Goal: Task Accomplishment & Management: Manage account settings

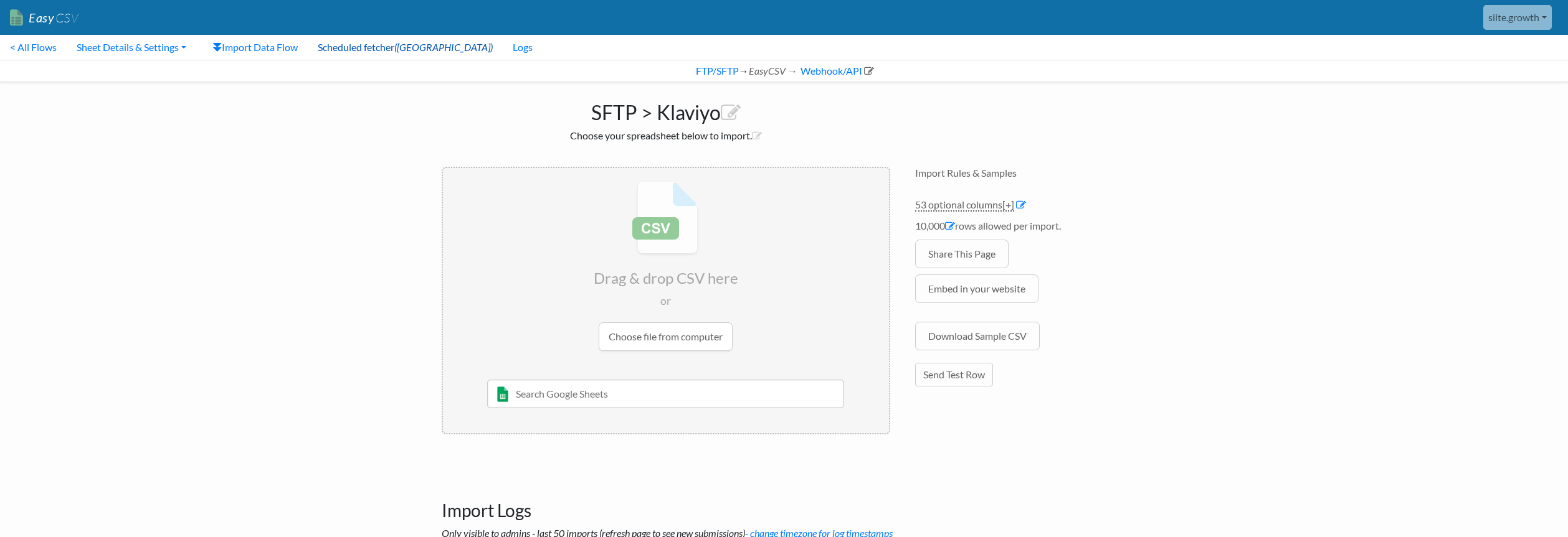
click at [369, 47] on link "Scheduled fetcher (ON)" at bounding box center [405, 47] width 195 height 25
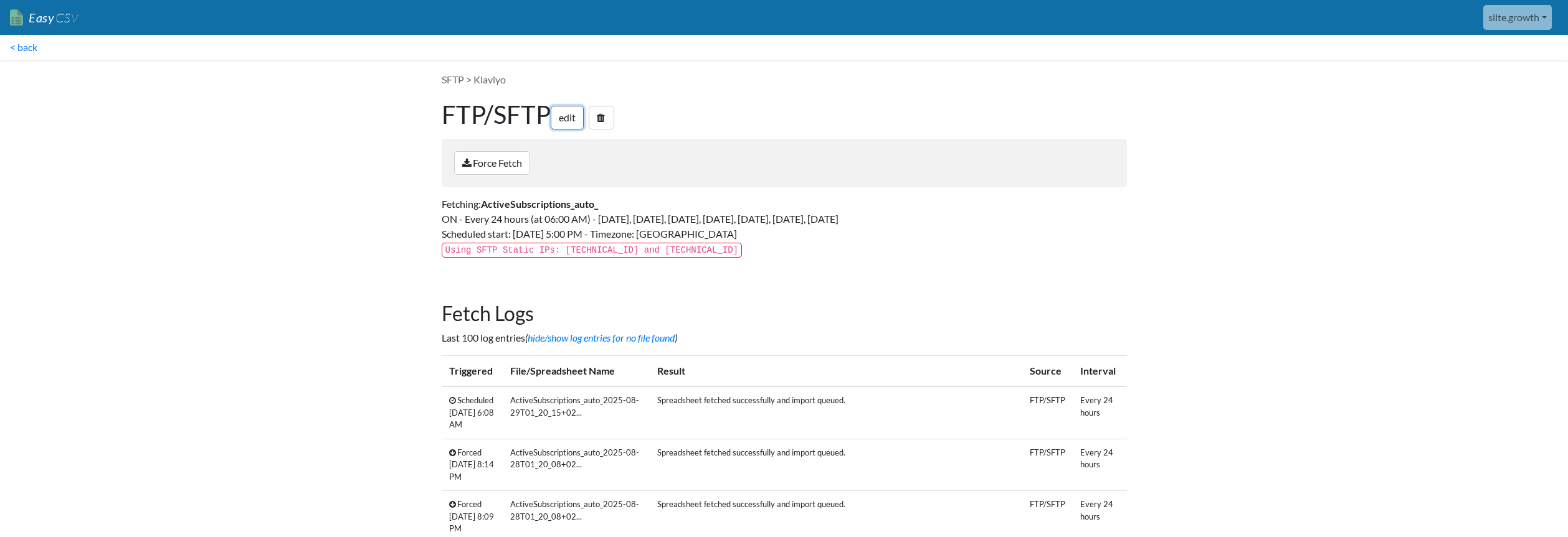
click at [572, 122] on link "edit" at bounding box center [567, 118] width 33 height 24
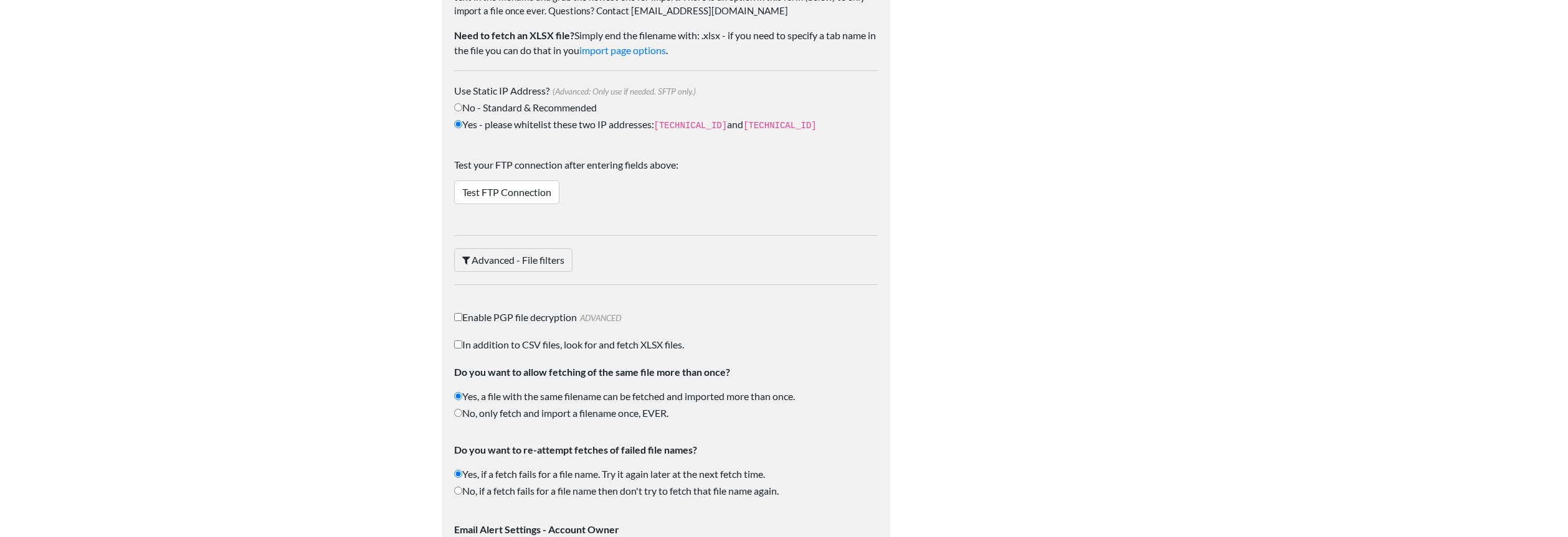
scroll to position [1936, 0]
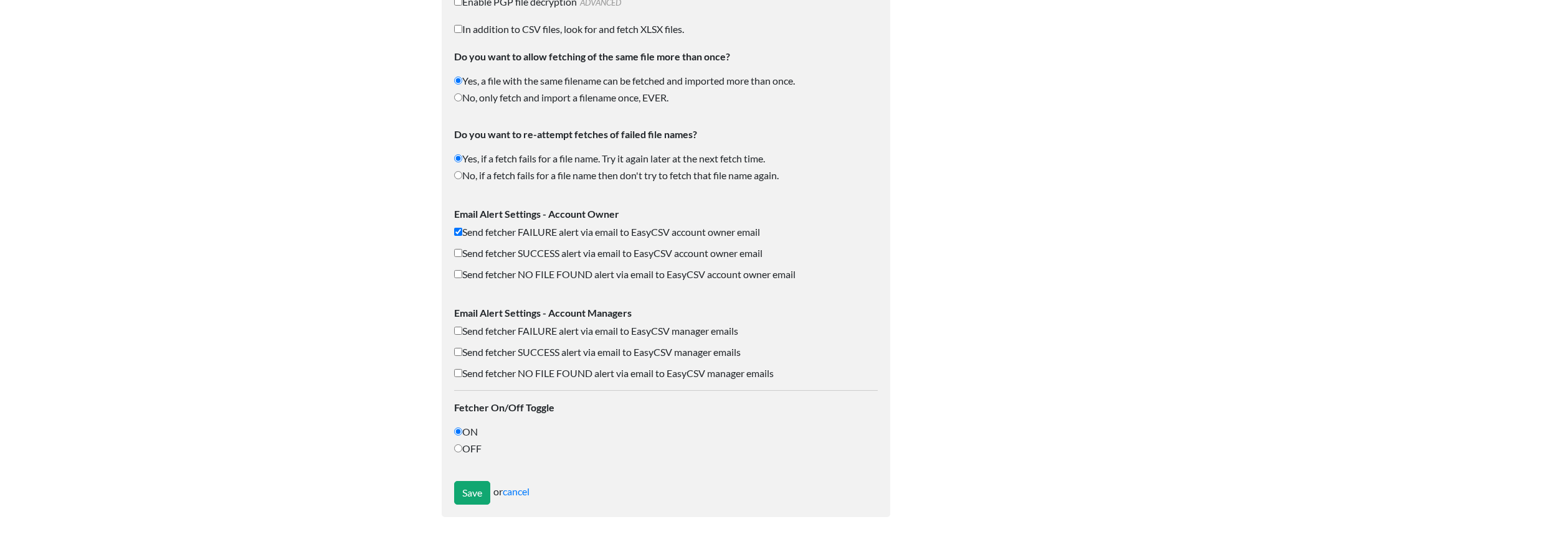
click at [475, 441] on label "OFF" at bounding box center [665, 448] width 424 height 15
click at [462, 444] on input "OFF" at bounding box center [458, 448] width 8 height 8
radio input "true"
click at [473, 500] on input "Save" at bounding box center [472, 493] width 36 height 24
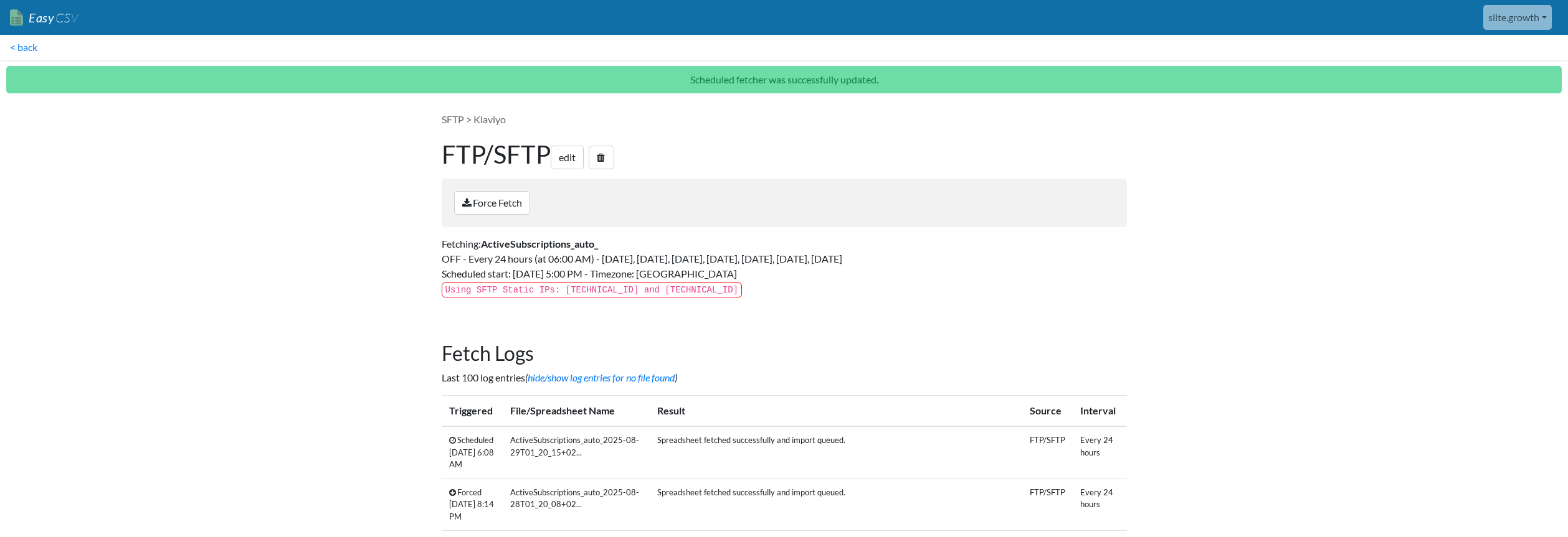
click at [722, 159] on h1 "FTP/SFTP edit" at bounding box center [784, 154] width 685 height 30
click at [37, 38] on link "< back" at bounding box center [24, 47] width 47 height 25
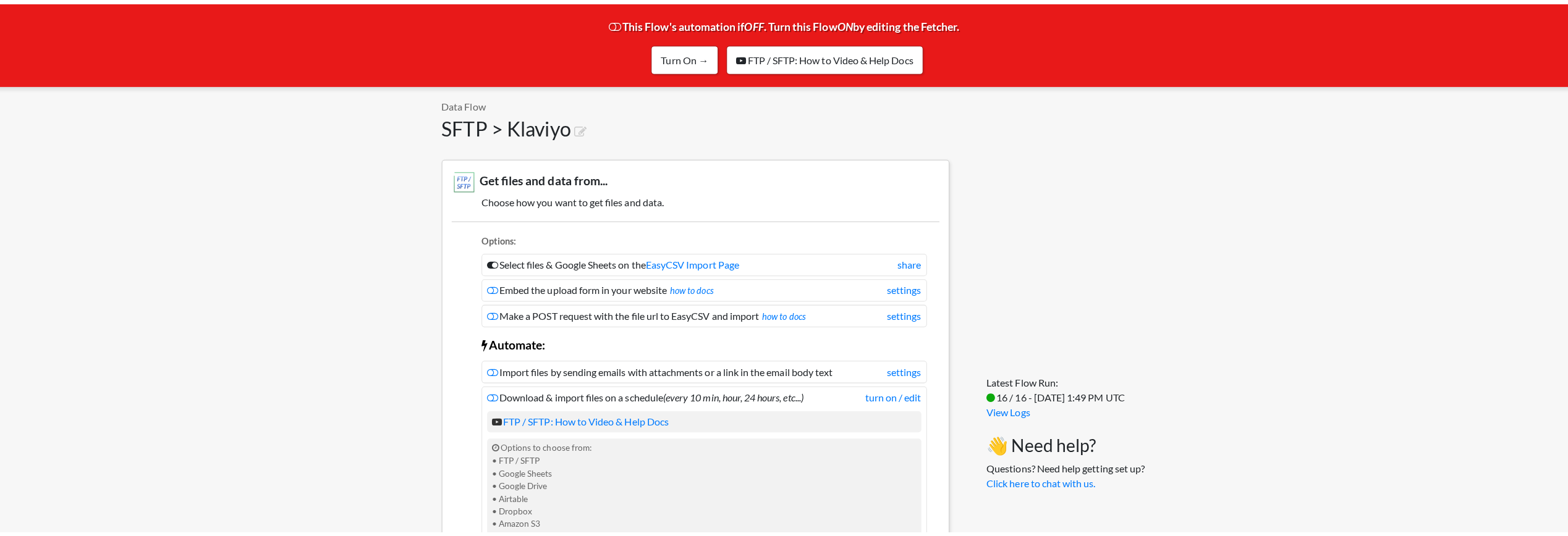
scroll to position [64, 0]
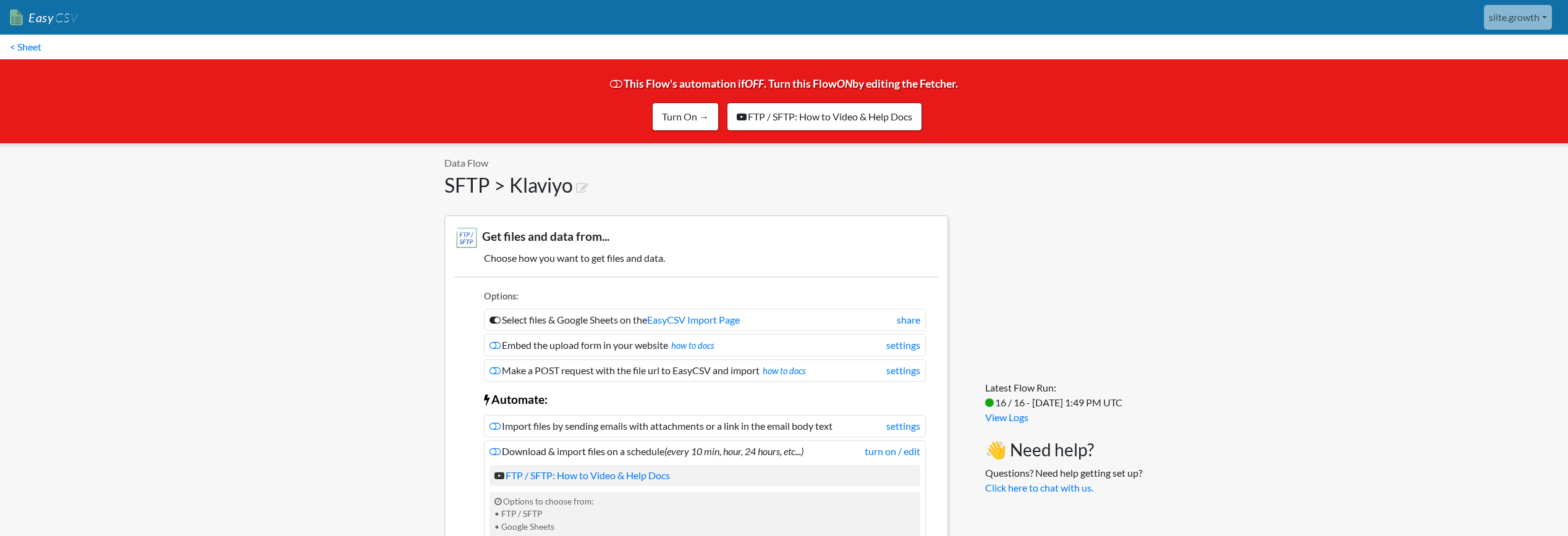
scroll to position [64, 0]
